Goal: Use online tool/utility

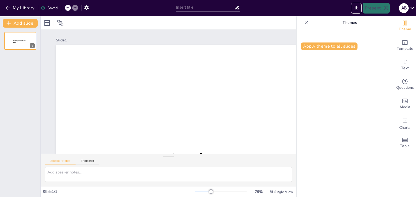
type input "Basiskennis van Hogedruk Hefkussens voor Brandweer Aspiranten"
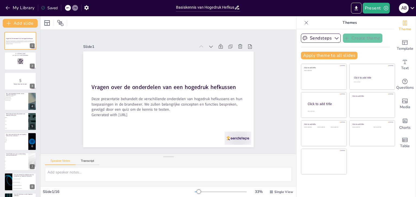
checkbox input "true"
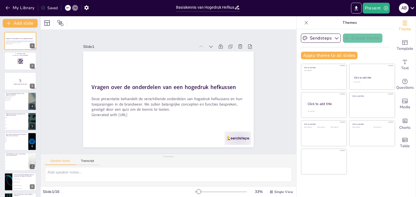
checkbox input "true"
